Goal: Find specific page/section: Find specific page/section

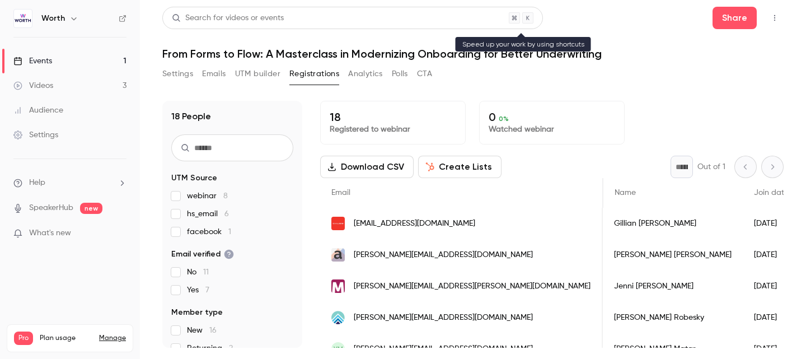
scroll to position [0, 681]
click at [54, 70] on link "Events 1" at bounding box center [70, 61] width 140 height 25
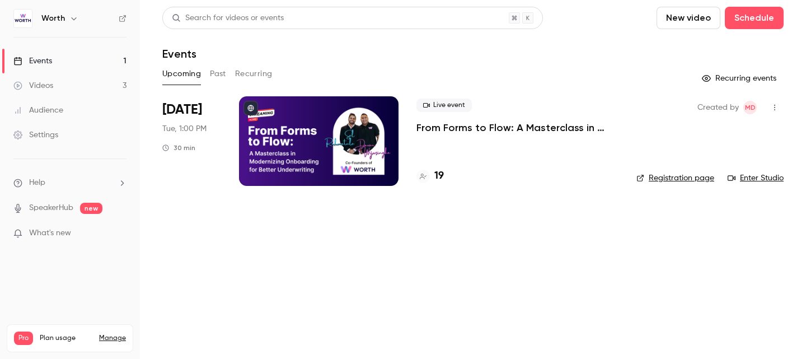
click at [61, 60] on link "Events 1" at bounding box center [70, 61] width 140 height 25
click at [438, 176] on h4 "19" at bounding box center [439, 175] width 10 height 15
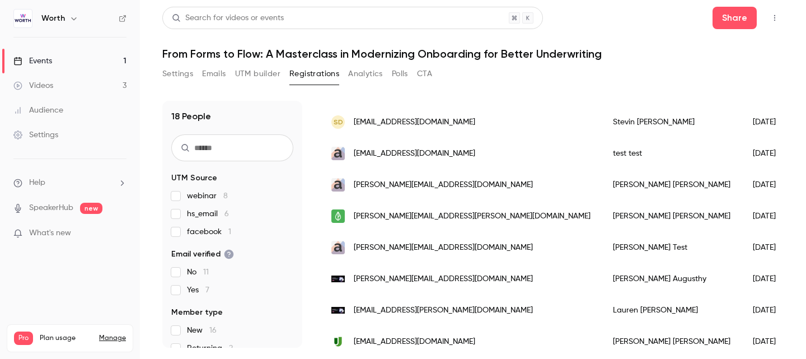
scroll to position [424, 0]
